Goal: Task Accomplishment & Management: Manage account settings

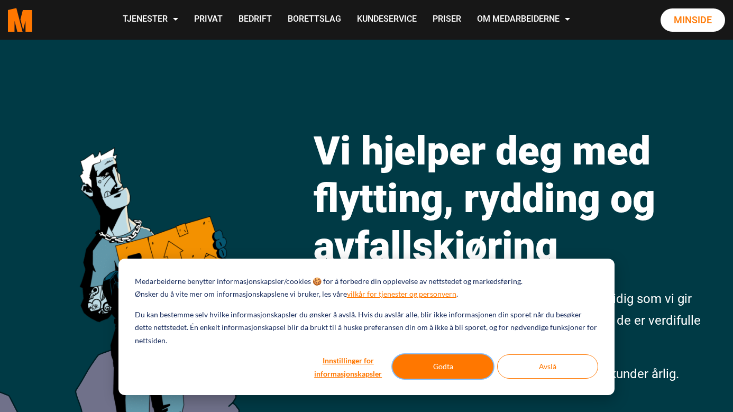
drag, startPoint x: 455, startPoint y: 368, endPoint x: 605, endPoint y: 215, distance: 214.0
click at [456, 368] on button "Godta" at bounding box center [443, 366] width 101 height 24
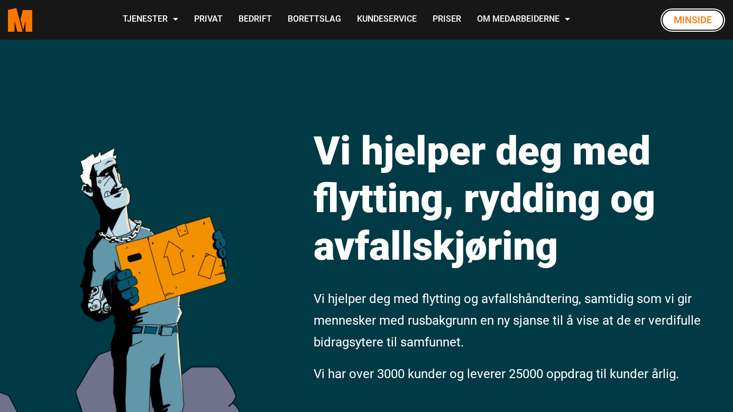
click at [690, 21] on link "Minside" at bounding box center [693, 19] width 65 height 23
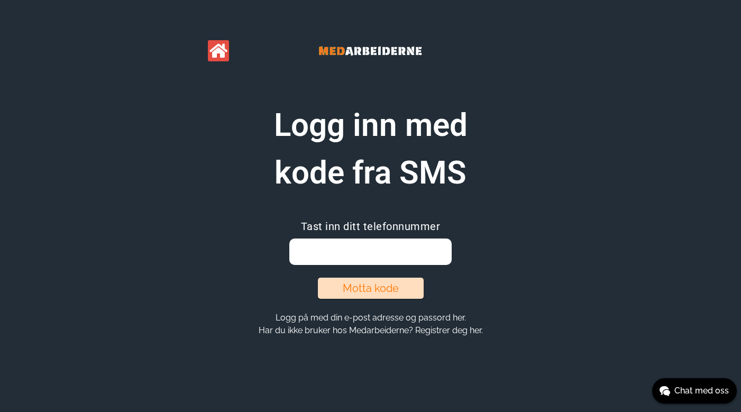
click at [328, 261] on input "email" at bounding box center [370, 252] width 162 height 26
type input "99005264"
click at [357, 287] on button "Motta kode" at bounding box center [371, 288] width 106 height 21
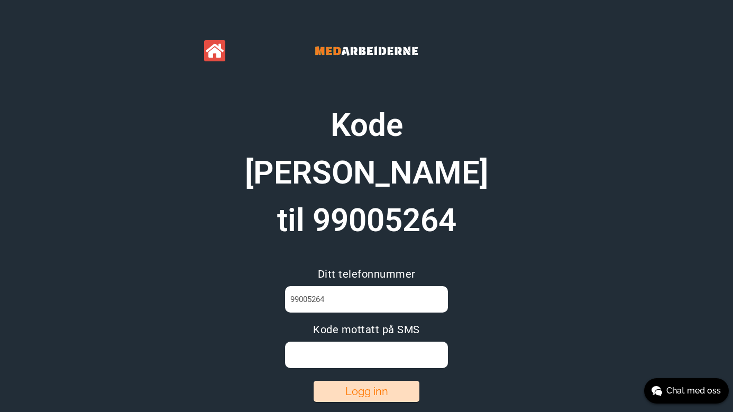
click at [340, 342] on input at bounding box center [366, 355] width 162 height 26
type input "U7ST57VI"
click at [359, 381] on button "Logg inn" at bounding box center [367, 391] width 106 height 21
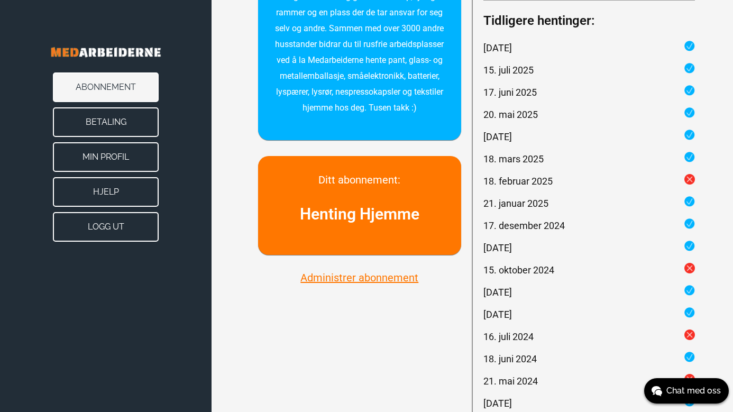
scroll to position [265, 0]
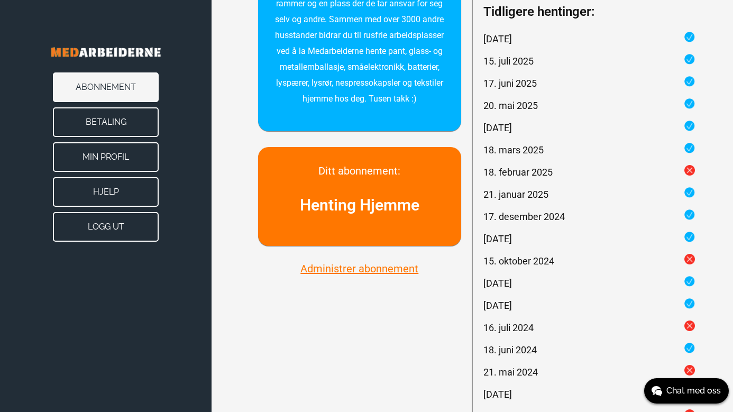
click at [363, 267] on button "Administrer abonnement" at bounding box center [359, 269] width 124 height 14
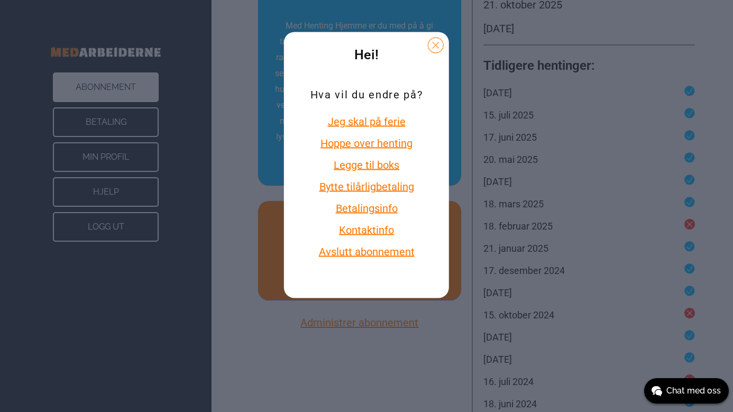
scroll to position [212, 0]
click at [384, 253] on button "Avslutt abonnement" at bounding box center [367, 251] width 112 height 14
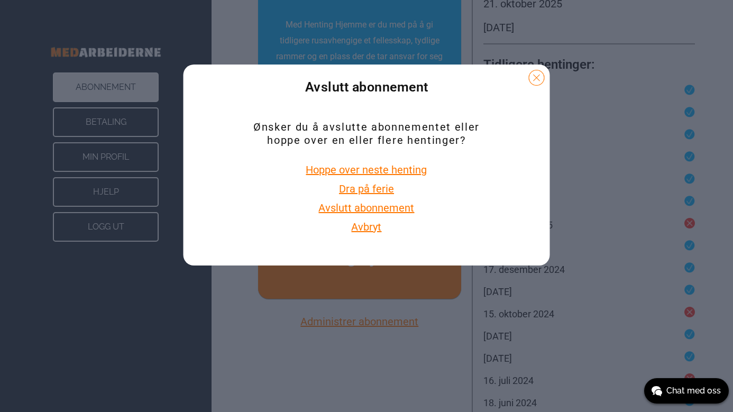
click at [368, 211] on button "Avslutt abonnement" at bounding box center [366, 208] width 102 height 14
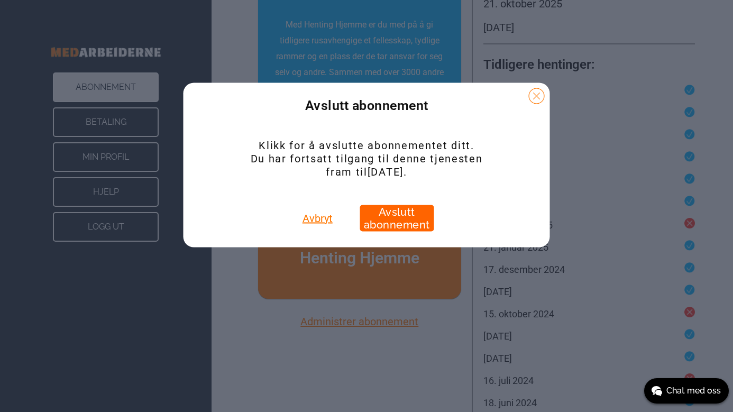
click at [395, 219] on button "Avslutt abonnement" at bounding box center [397, 218] width 74 height 26
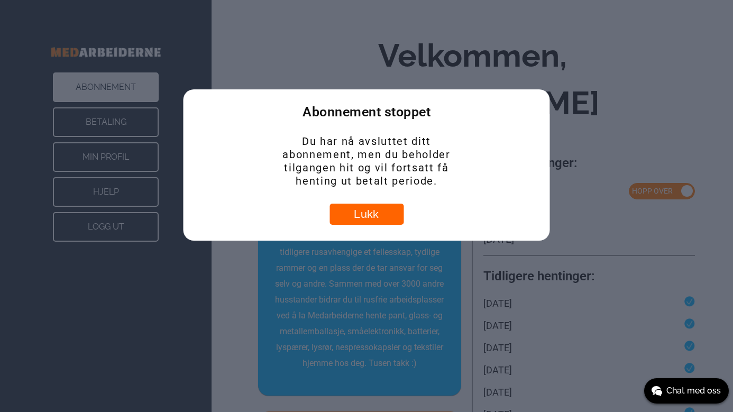
click at [371, 214] on button "Lukk" at bounding box center [367, 214] width 74 height 21
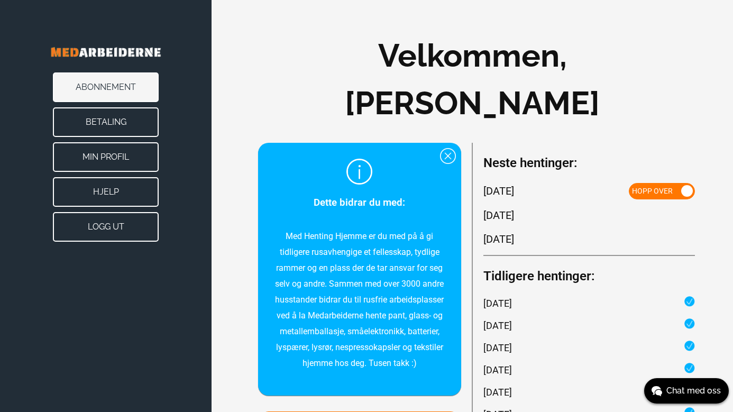
click at [121, 228] on button "Logg ut" at bounding box center [106, 227] width 106 height 30
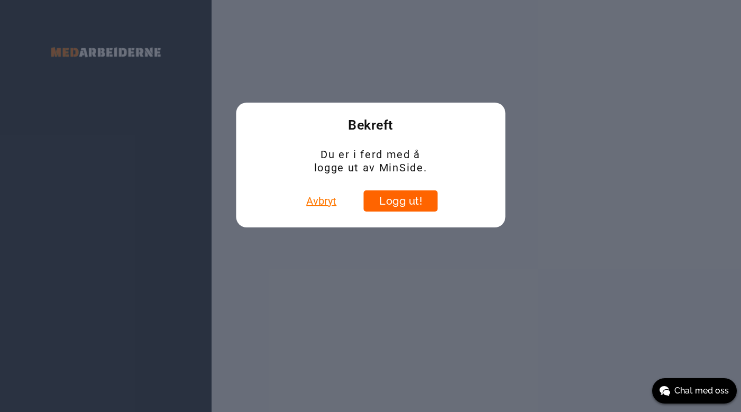
click at [409, 202] on button "Logg ut!" at bounding box center [401, 200] width 74 height 21
